Goal: Find specific page/section: Find specific page/section

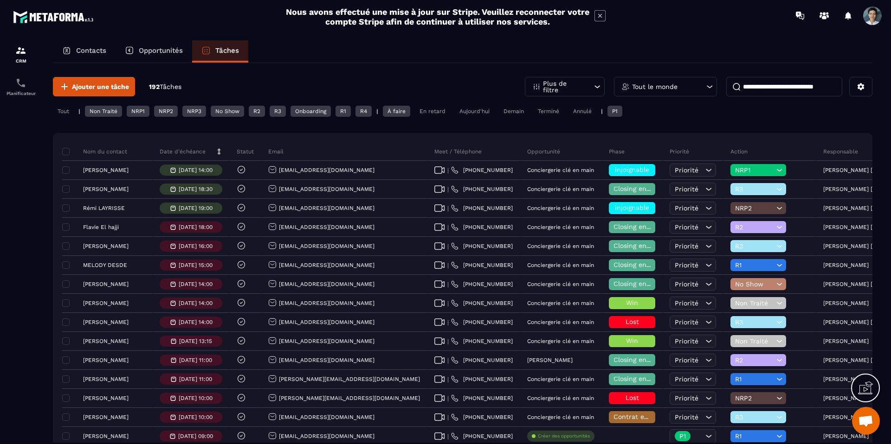
click at [483, 116] on div "Aujourd'hui" at bounding box center [474, 111] width 39 height 11
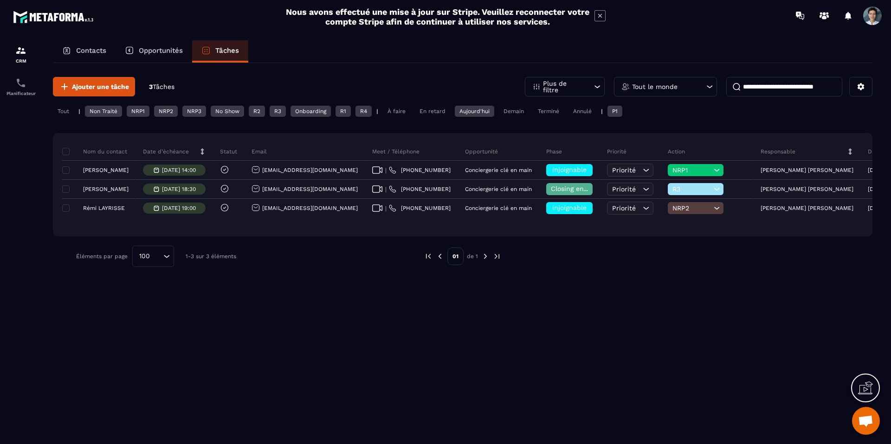
click at [759, 85] on input at bounding box center [784, 86] width 116 height 19
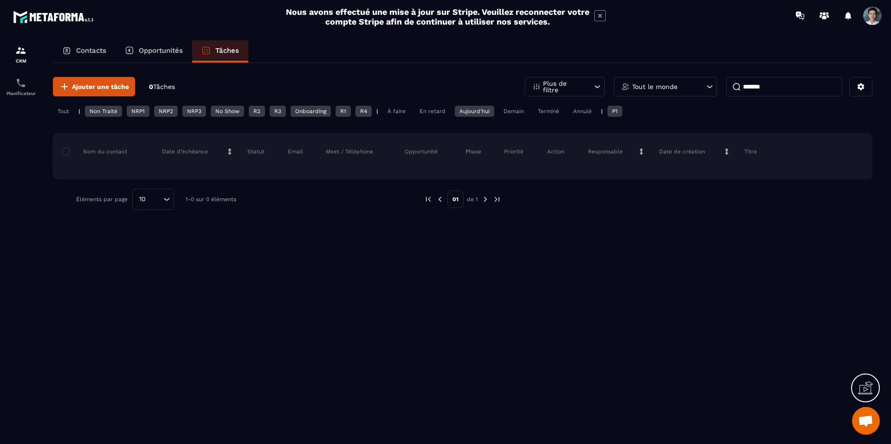
type input "*******"
click at [56, 109] on div "Tout" at bounding box center [63, 111] width 21 height 11
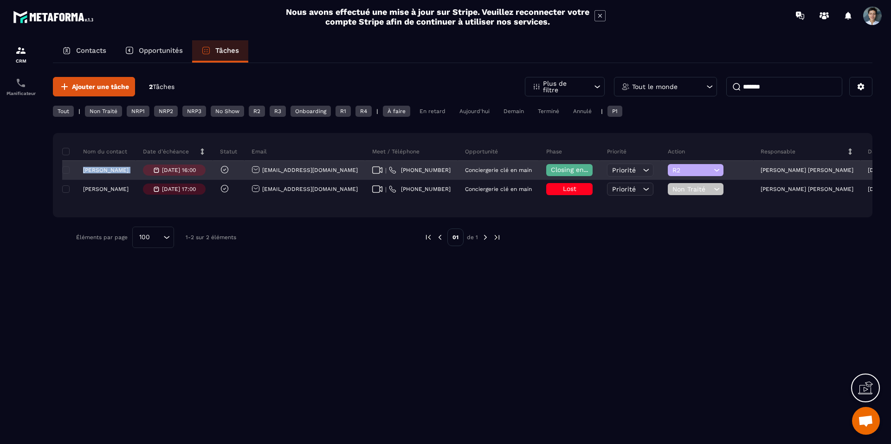
drag, startPoint x: 111, startPoint y: 175, endPoint x: 82, endPoint y: 168, distance: 29.5
click at [82, 169] on tr "[PERSON_NAME] [DATE] 16:00 [EMAIL_ADDRESS][DOMAIN_NAME] | [PHONE_NUMBER] Concie…" at bounding box center [547, 170] width 970 height 19
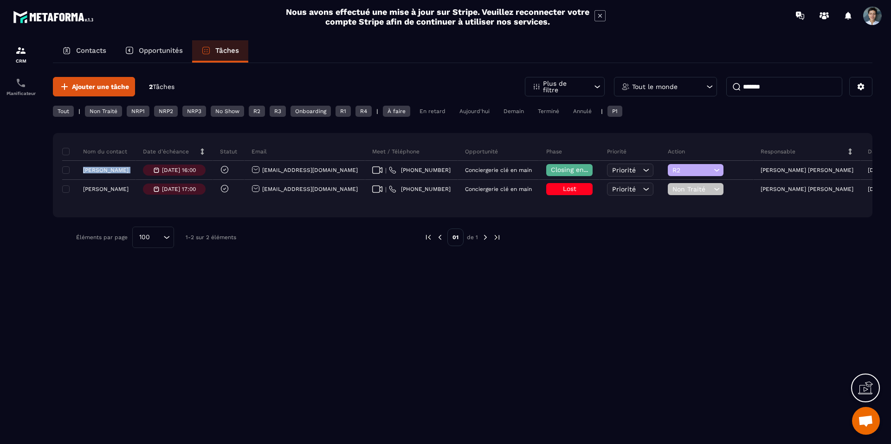
copy tr "[PERSON_NAME]"
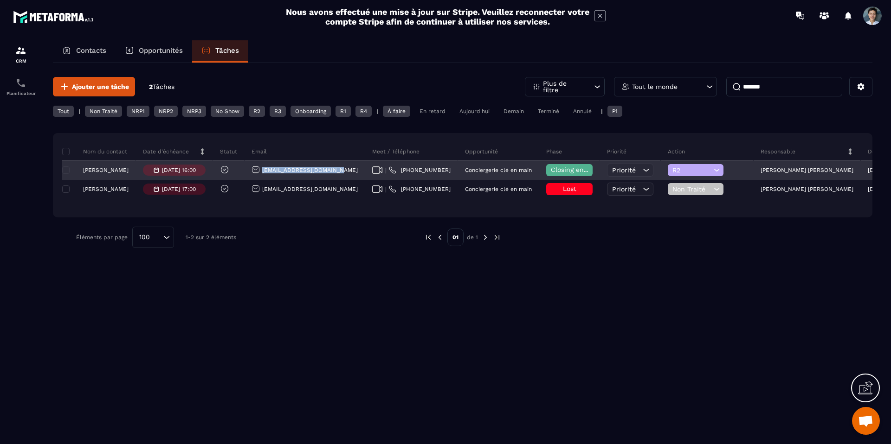
drag, startPoint x: 262, startPoint y: 169, endPoint x: 333, endPoint y: 172, distance: 71.0
click at [333, 172] on div "[EMAIL_ADDRESS][DOMAIN_NAME]" at bounding box center [304, 170] width 121 height 19
copy p "[EMAIL_ADDRESS][DOMAIN_NAME]"
